Goal: Task Accomplishment & Management: Use online tool/utility

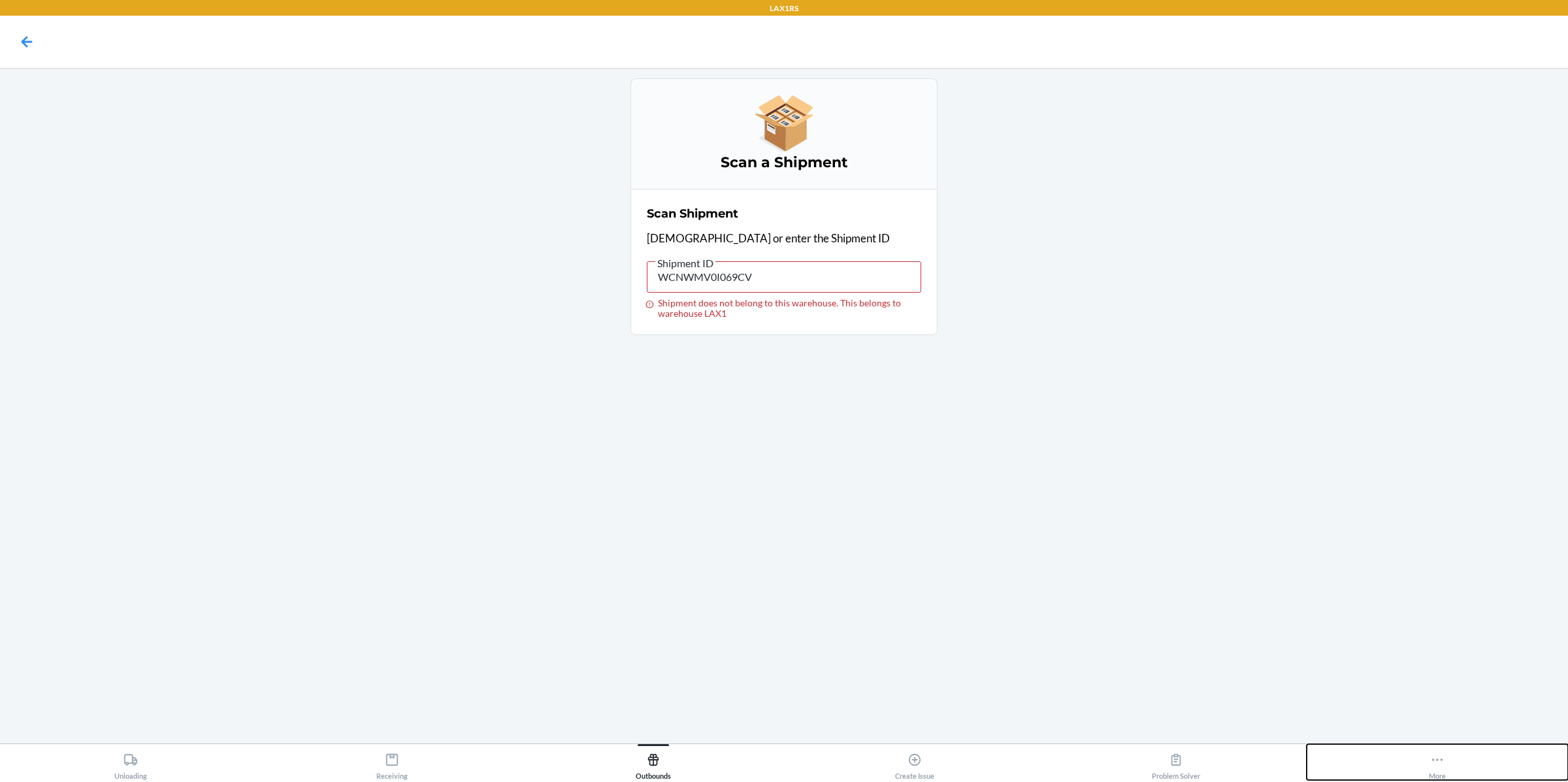
click at [1424, 755] on button "More" at bounding box center [1437, 762] width 261 height 36
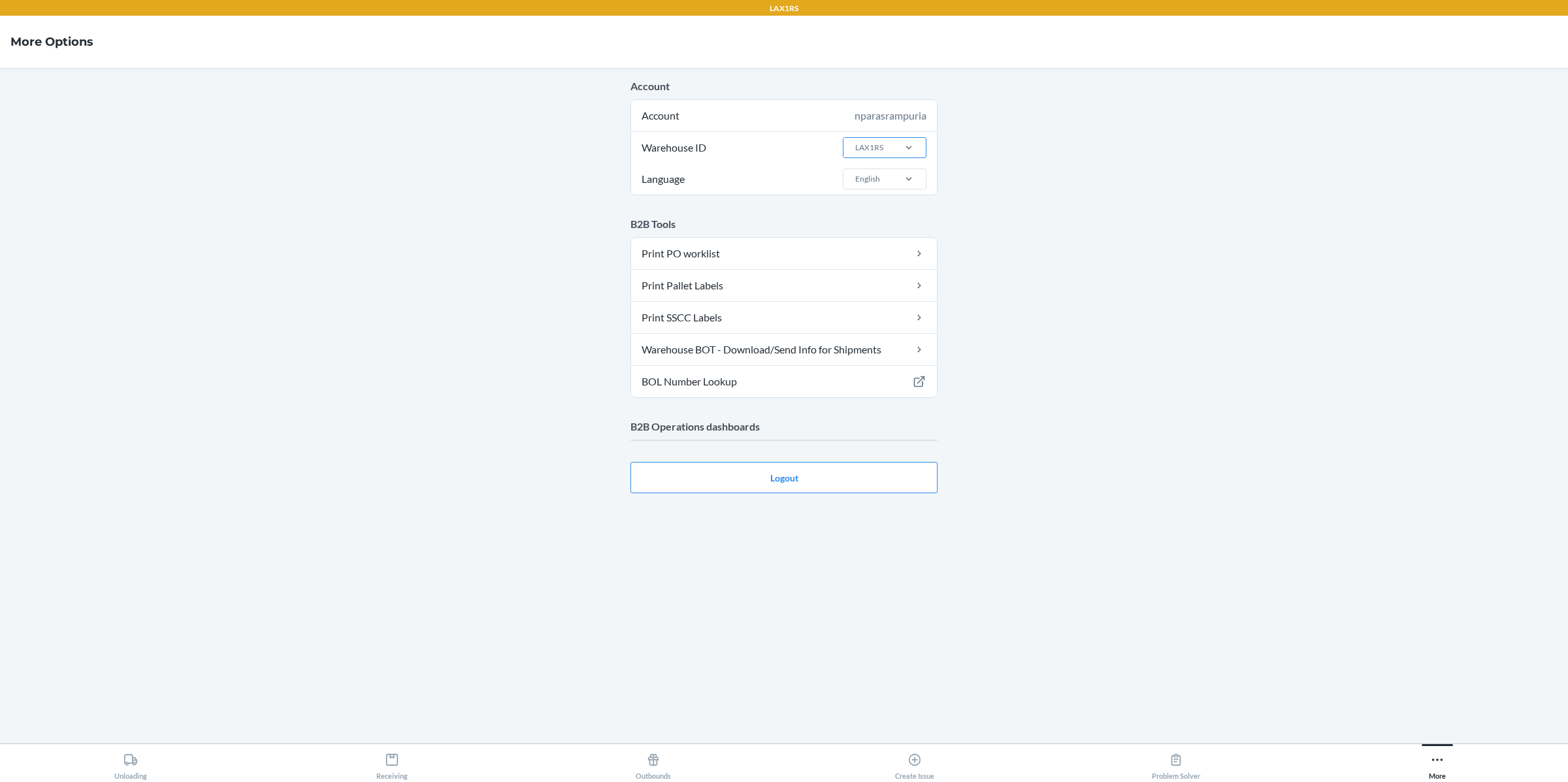
click at [875, 144] on div "LAX1RS" at bounding box center [869, 147] width 28 height 12
click at [855, 144] on input "Warehouse ID LAX1RS" at bounding box center [855, 147] width 2 height 12
type input "LAX1"
click at [872, 173] on div "LAX1" at bounding box center [888, 175] width 70 height 25
click at [872, 153] on input "LAX1" at bounding box center [863, 147] width 20 height 12
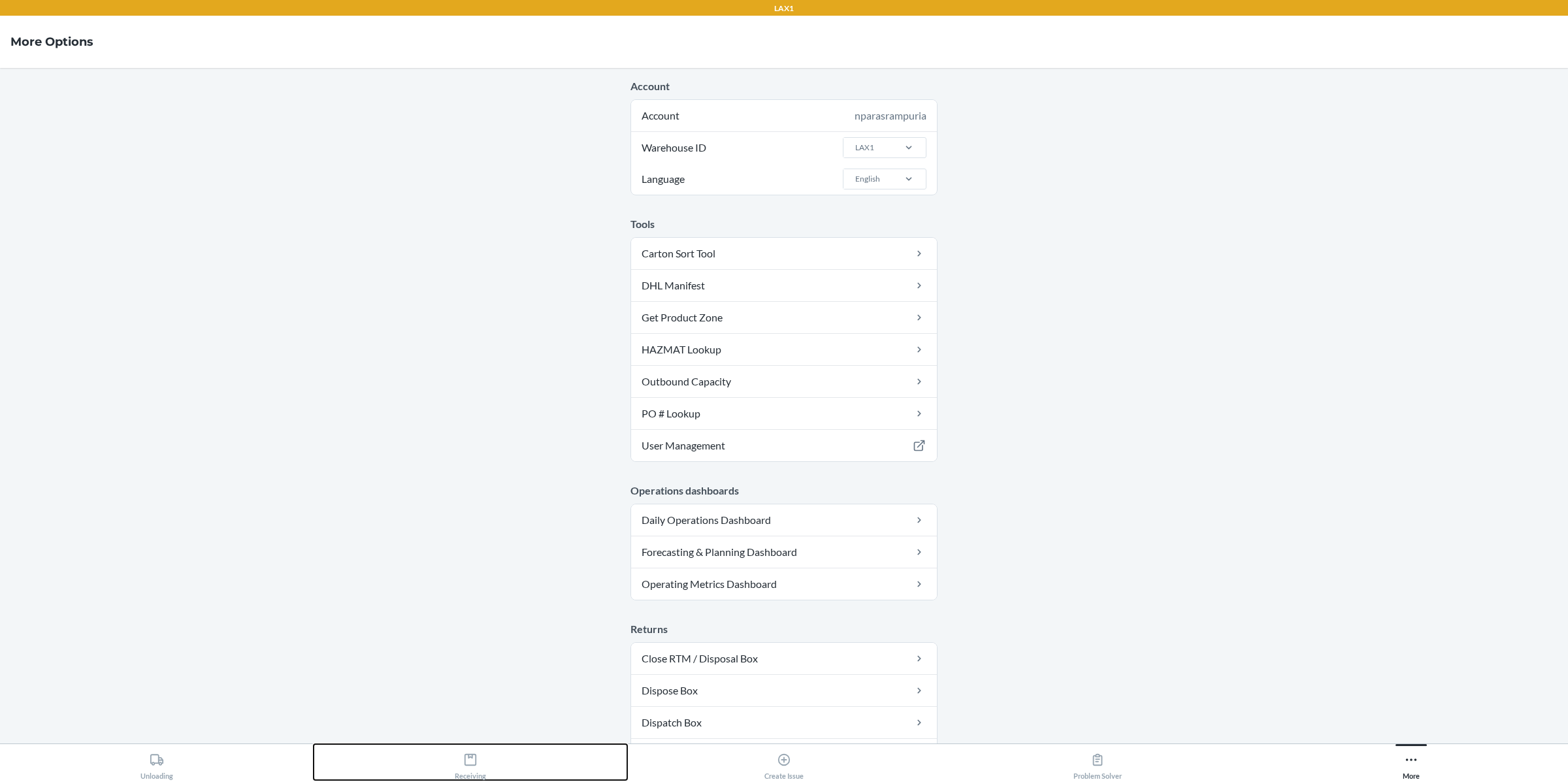
click at [457, 763] on div "Receiving" at bounding box center [470, 764] width 31 height 33
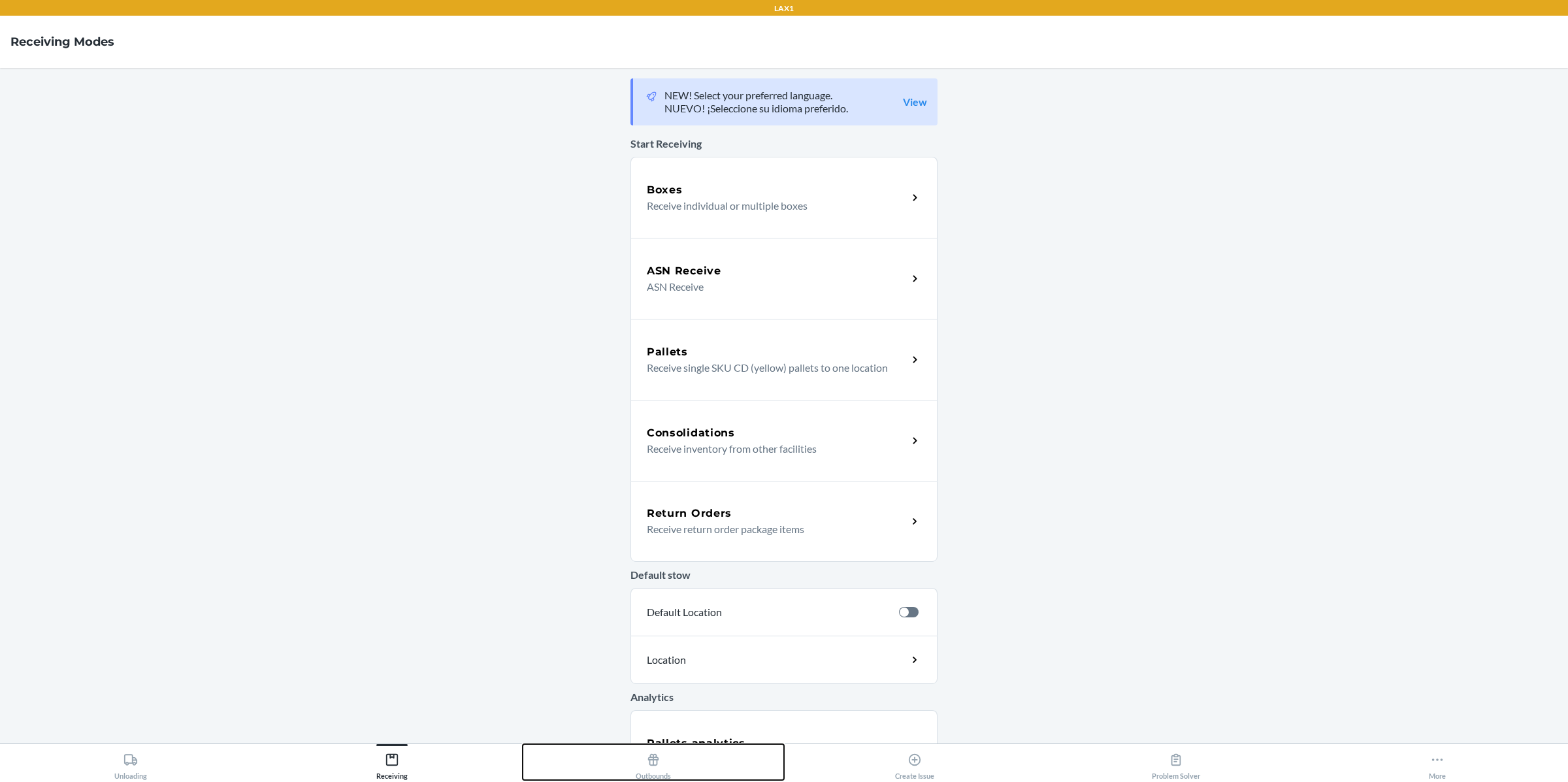
click at [649, 759] on icon at bounding box center [653, 760] width 14 height 14
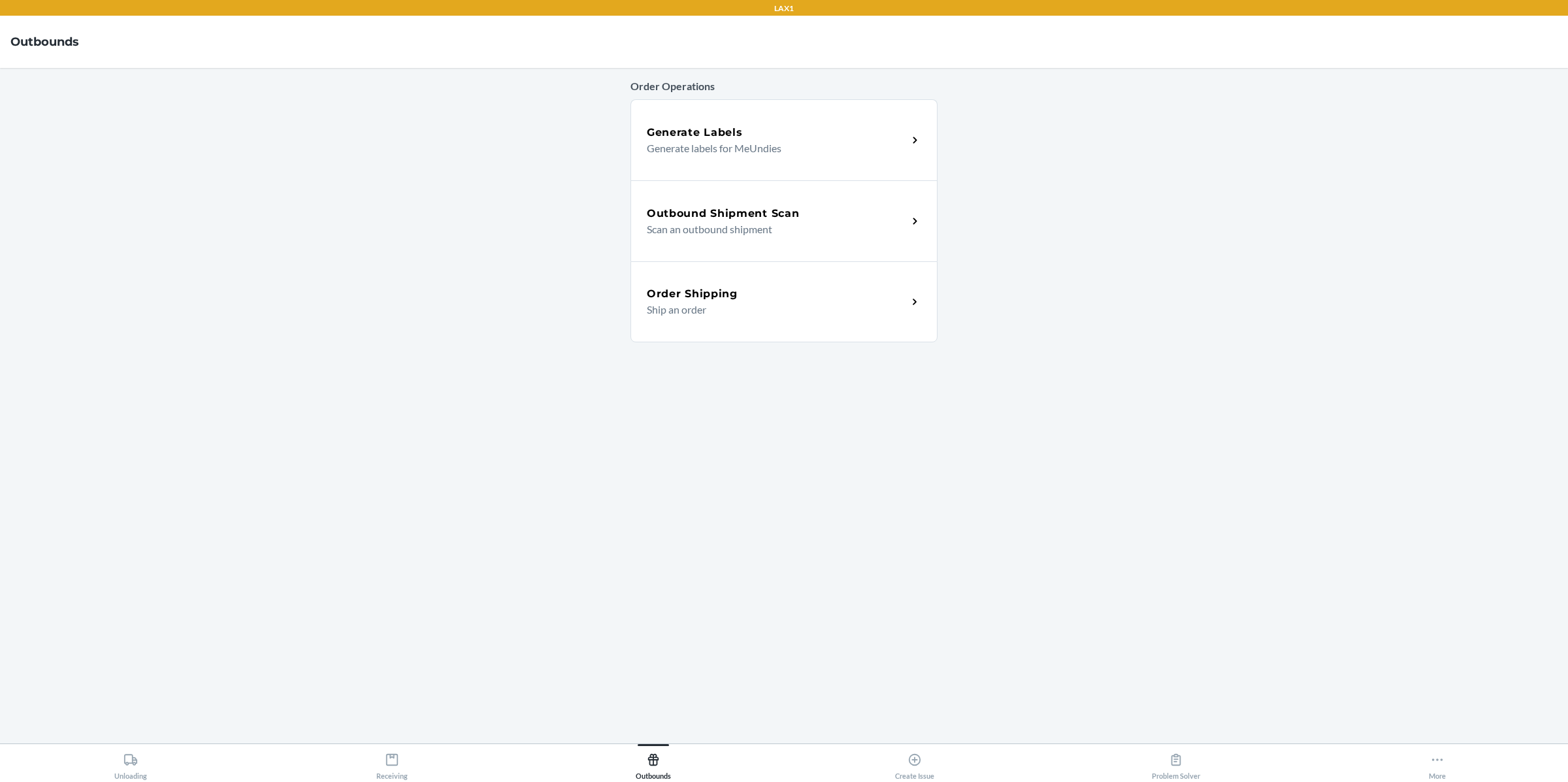
click at [776, 225] on p "Scan an outbound shipment" at bounding box center [772, 229] width 250 height 16
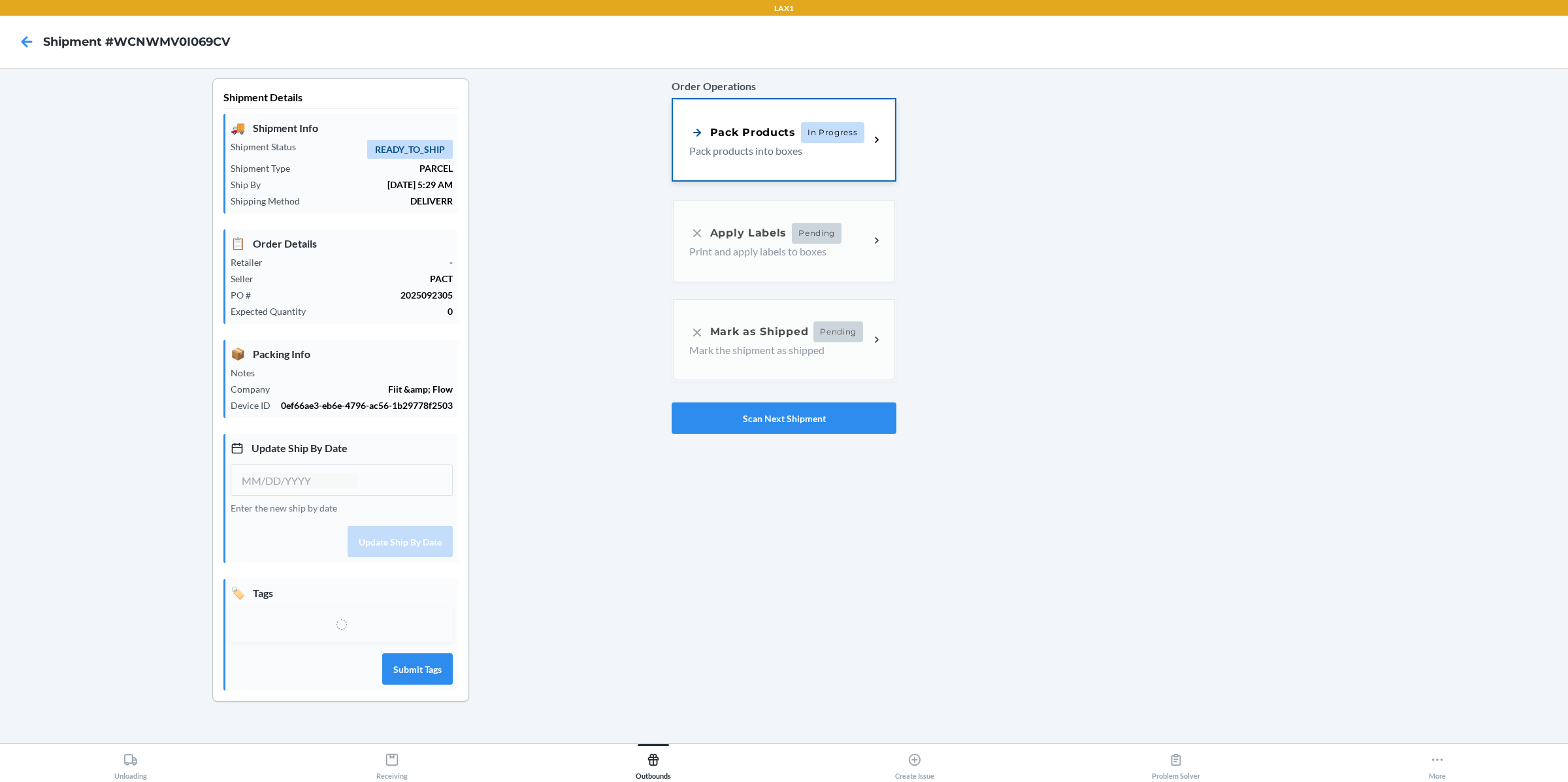
type input "[DATE]"
click at [1114, 511] on div at bounding box center [1227, 407] width 661 height 657
